Goal: Navigation & Orientation: Find specific page/section

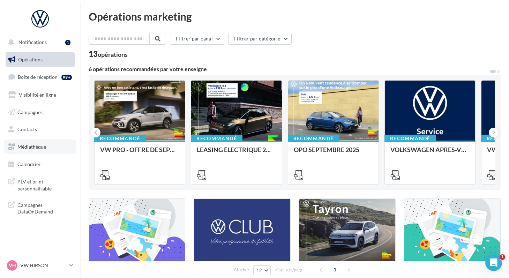
click at [34, 146] on span "Médiathèque" at bounding box center [31, 147] width 29 height 6
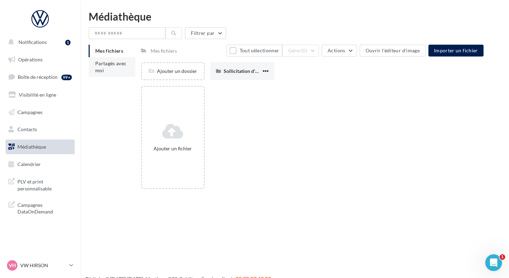
click at [97, 68] on span "Partagés avec moi" at bounding box center [110, 66] width 31 height 13
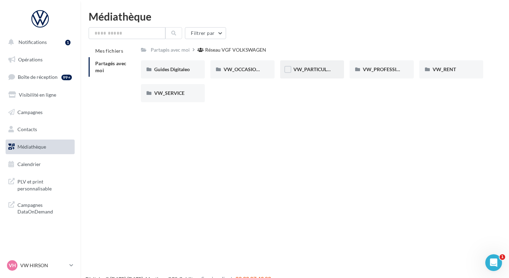
click at [292, 71] on div "VW_PARTICULIERS" at bounding box center [312, 69] width 64 height 18
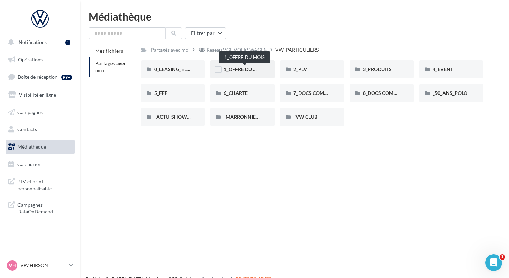
click at [241, 71] on span "1_OFFRE DU MOIS" at bounding box center [244, 69] width 42 height 6
